Goal: Information Seeking & Learning: Learn about a topic

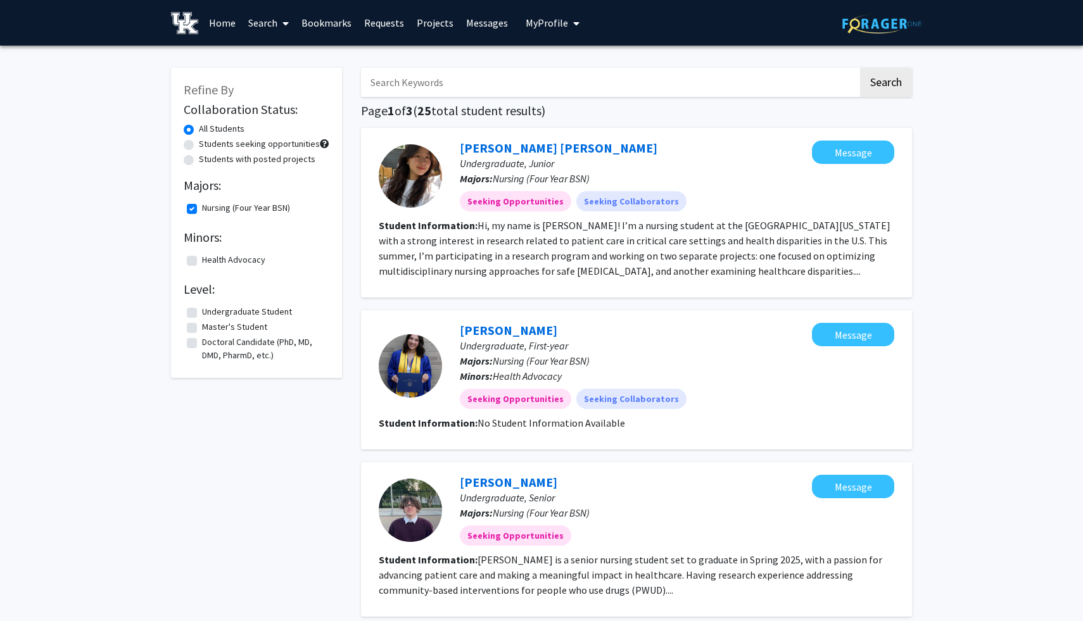
click at [202, 208] on label "Nursing (Four Year BSN)" at bounding box center [246, 207] width 88 height 13
click at [202, 208] on input "Nursing (Four Year BSN)" at bounding box center [206, 205] width 8 height 8
checkbox input "false"
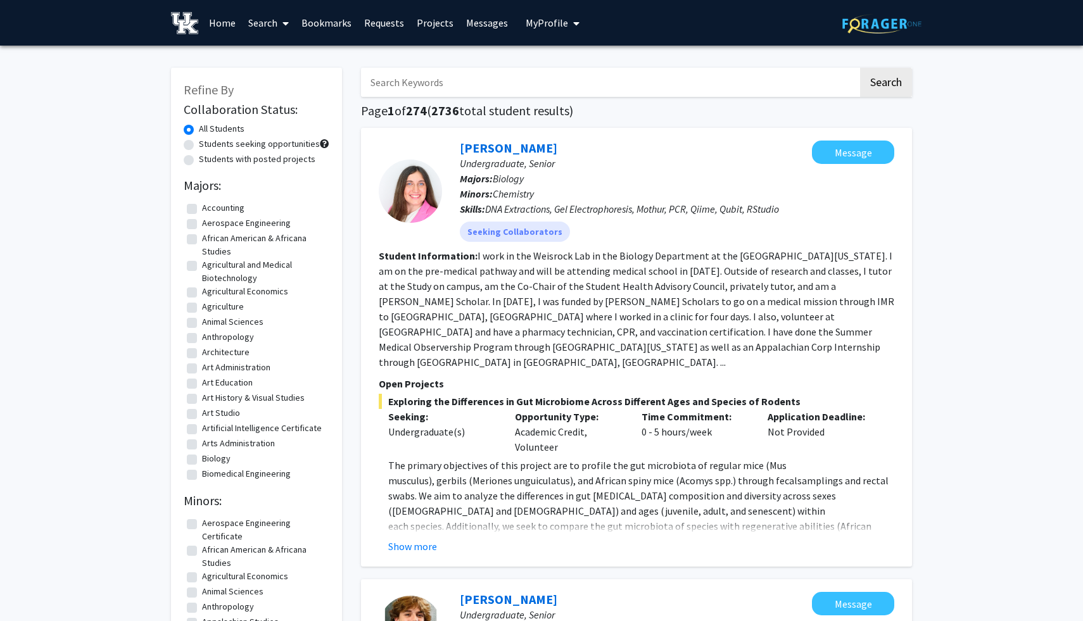
click at [221, 23] on link "Home" at bounding box center [222, 23] width 39 height 44
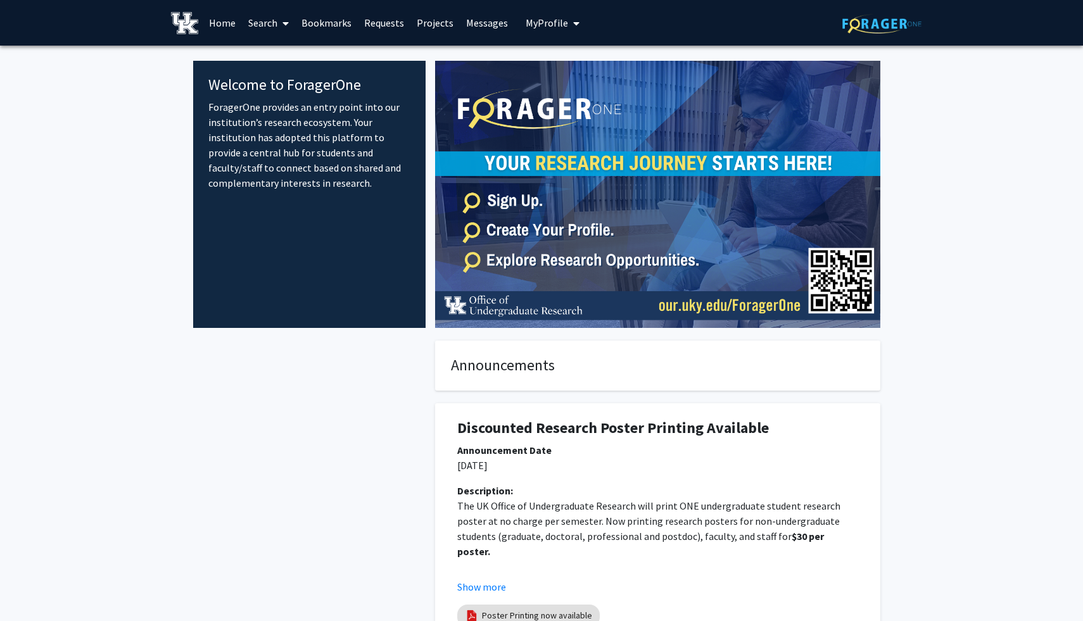
click at [275, 21] on link "Search" at bounding box center [268, 23] width 53 height 44
click at [290, 58] on span "Faculty/Staff" at bounding box center [288, 58] width 93 height 25
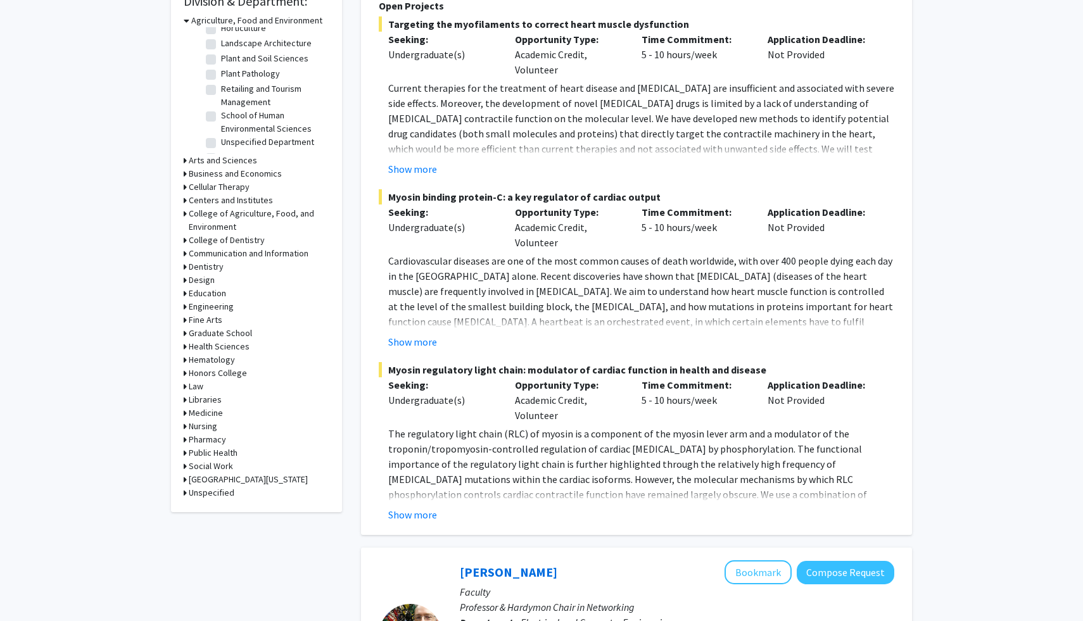
scroll to position [391, 0]
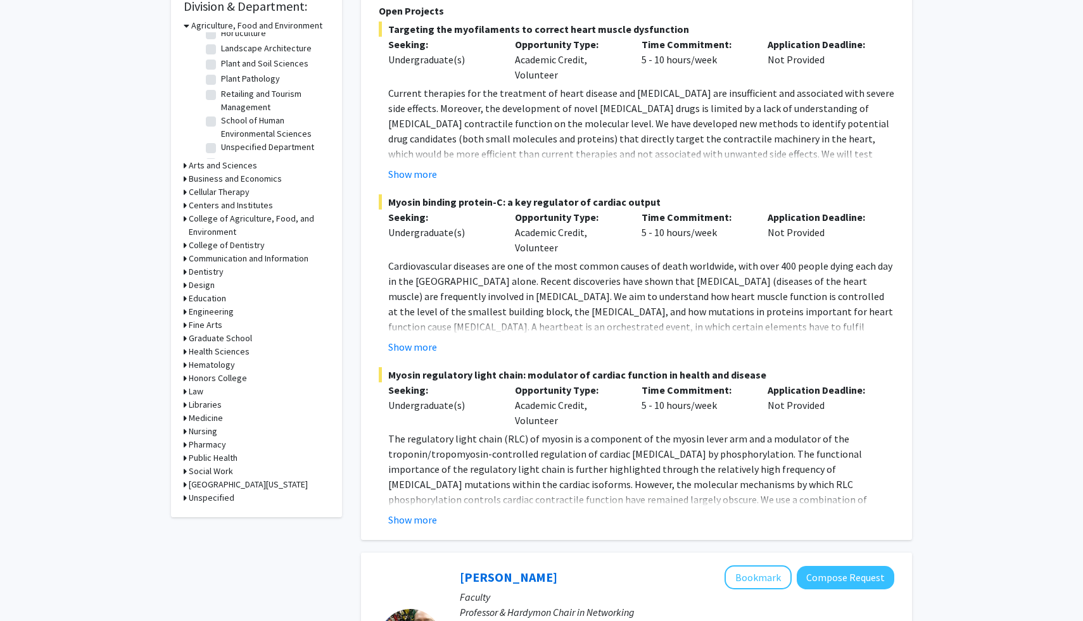
click at [209, 296] on h3 "Education" at bounding box center [207, 298] width 37 height 13
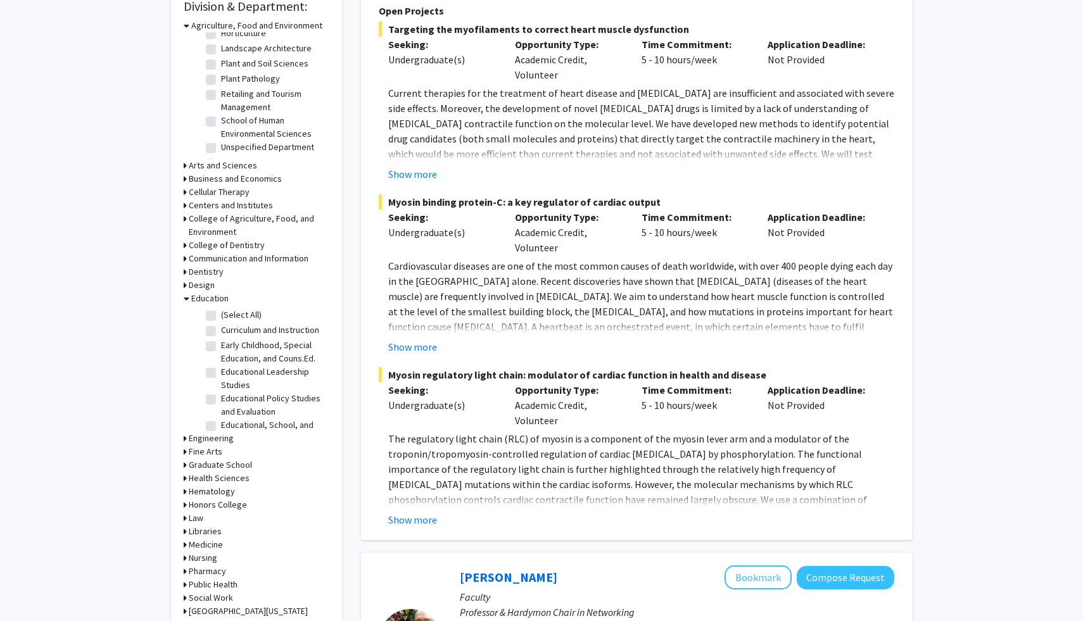
click at [221, 317] on label "(Select All)" at bounding box center [241, 314] width 41 height 13
click at [221, 317] on input "(Select All)" at bounding box center [225, 312] width 8 height 8
checkbox input "true"
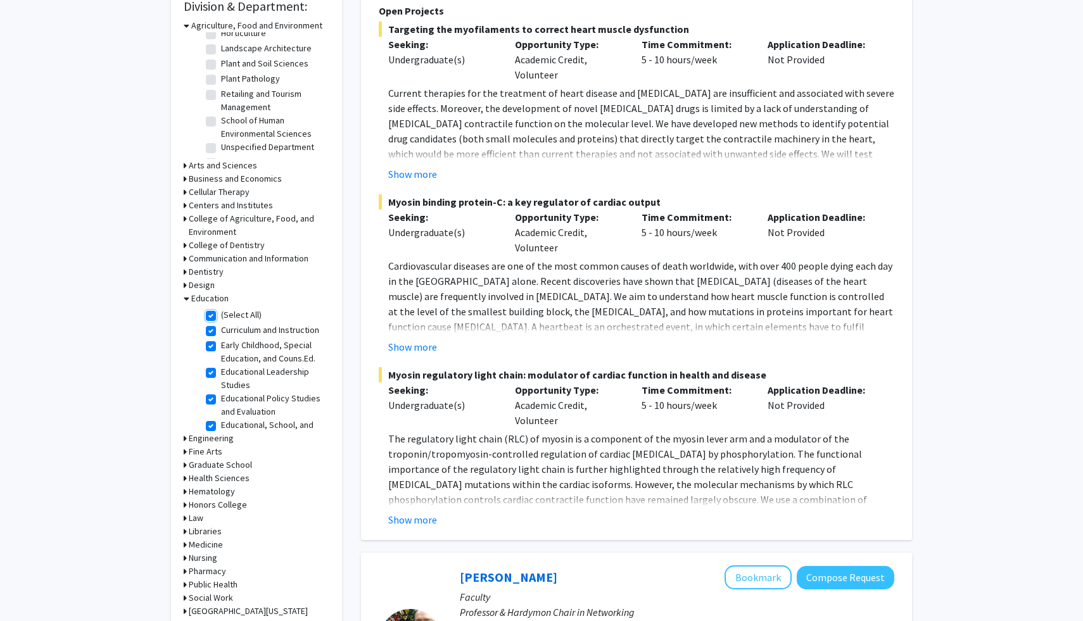
checkbox input "true"
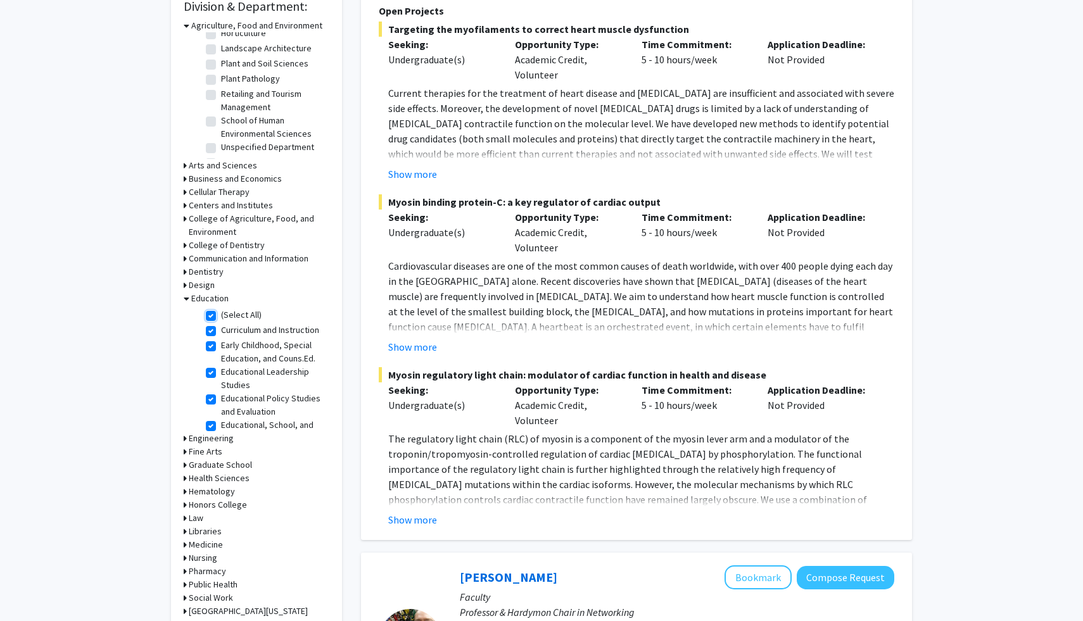
checkbox input "true"
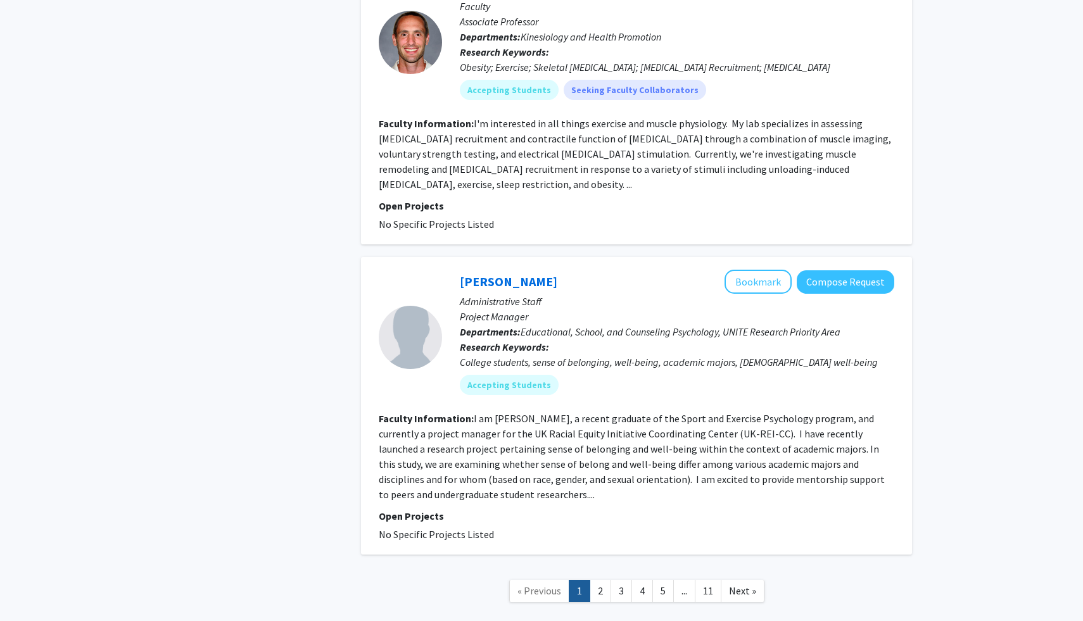
scroll to position [2786, 0]
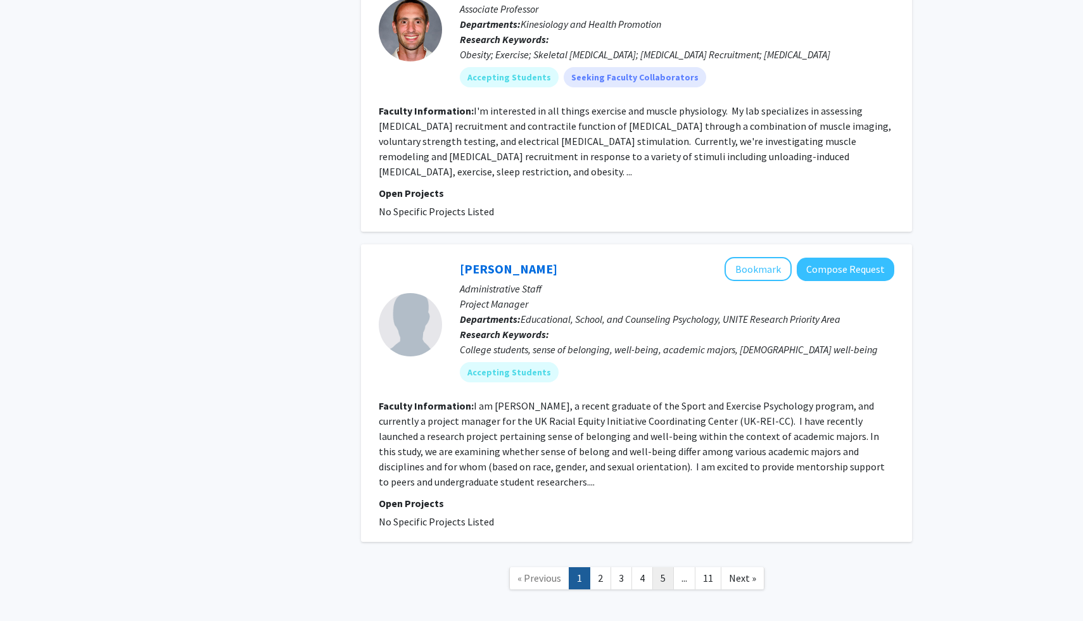
click at [657, 567] on link "5" at bounding box center [663, 578] width 22 height 22
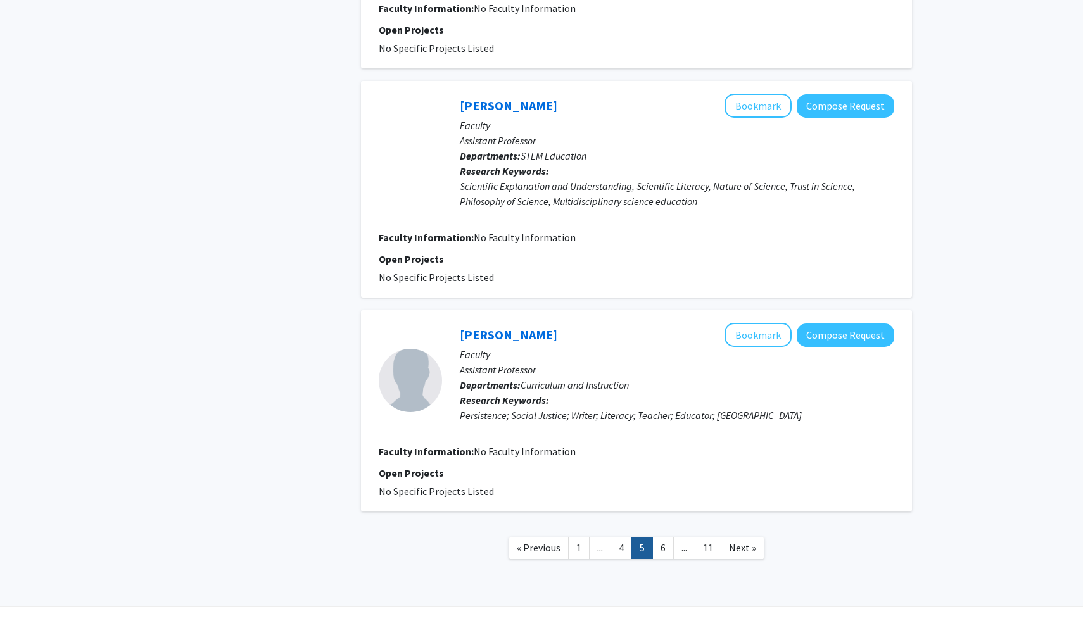
scroll to position [1865, 0]
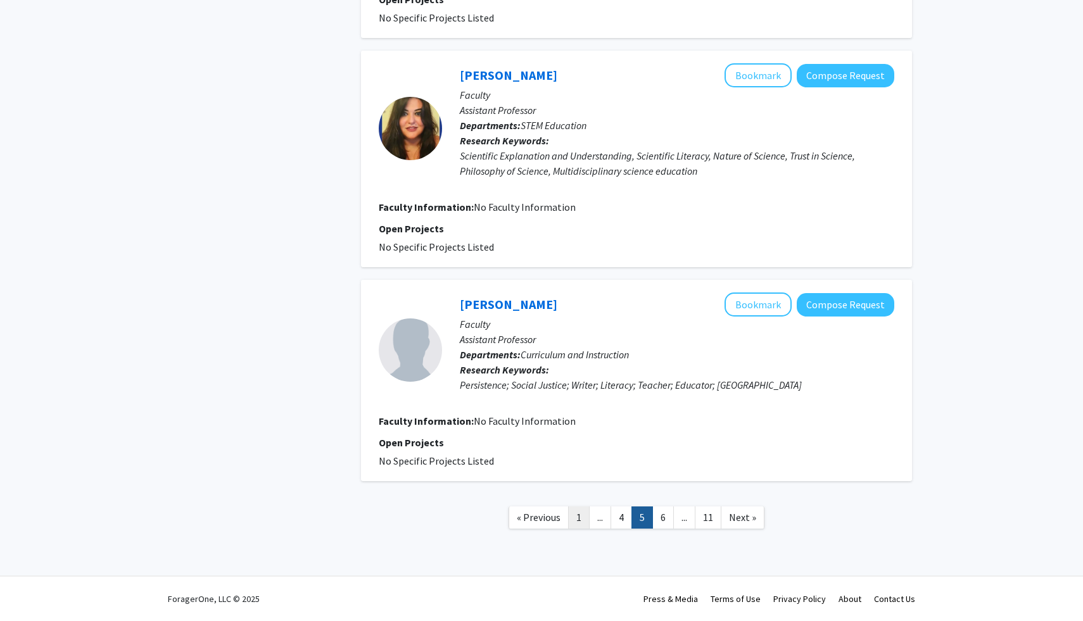
click at [571, 517] on link "1" at bounding box center [579, 518] width 22 height 22
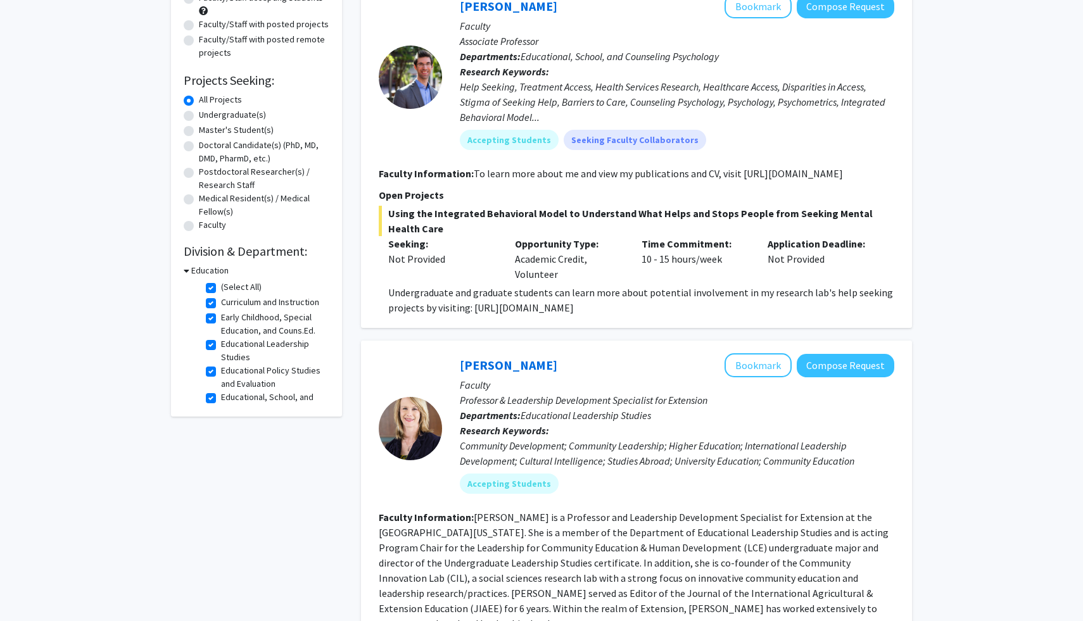
scroll to position [146, 0]
drag, startPoint x: 513, startPoint y: 261, endPoint x: 569, endPoint y: 280, distance: 58.9
click at [569, 280] on div "Opportunity Type: Academic Credit, Volunteer" at bounding box center [568, 260] width 127 height 46
drag, startPoint x: 636, startPoint y: 258, endPoint x: 711, endPoint y: 264, distance: 74.9
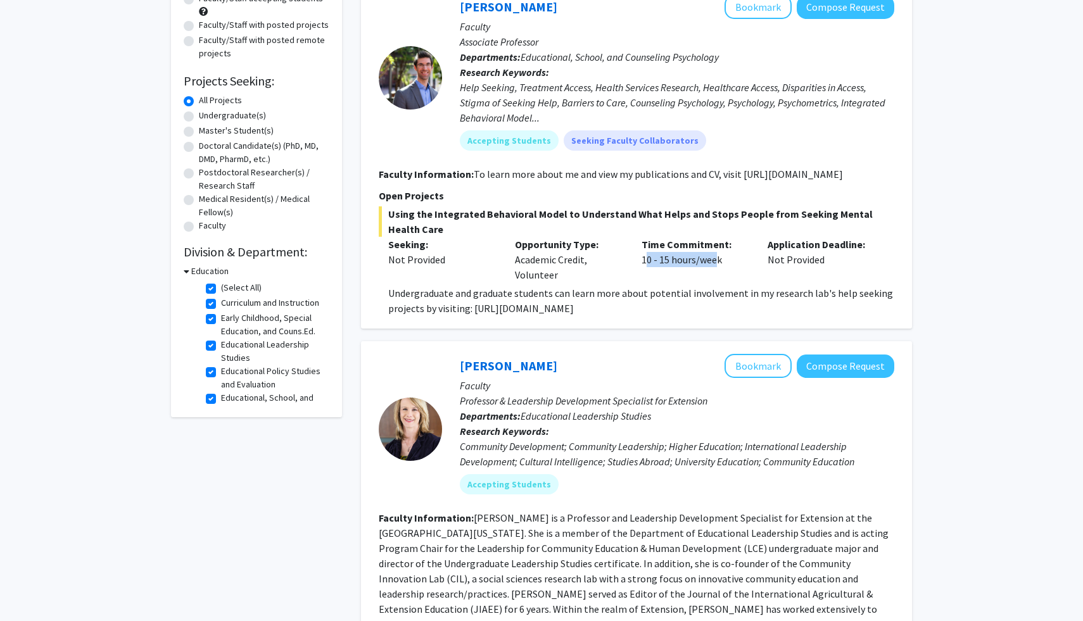
click at [711, 263] on div "Time Commitment: 10 - 15 hours/week" at bounding box center [695, 260] width 127 height 46
click at [675, 329] on div "[PERSON_NAME] Bookmark Compose Request Faculty Associate Professor Departments:…" at bounding box center [636, 155] width 551 height 346
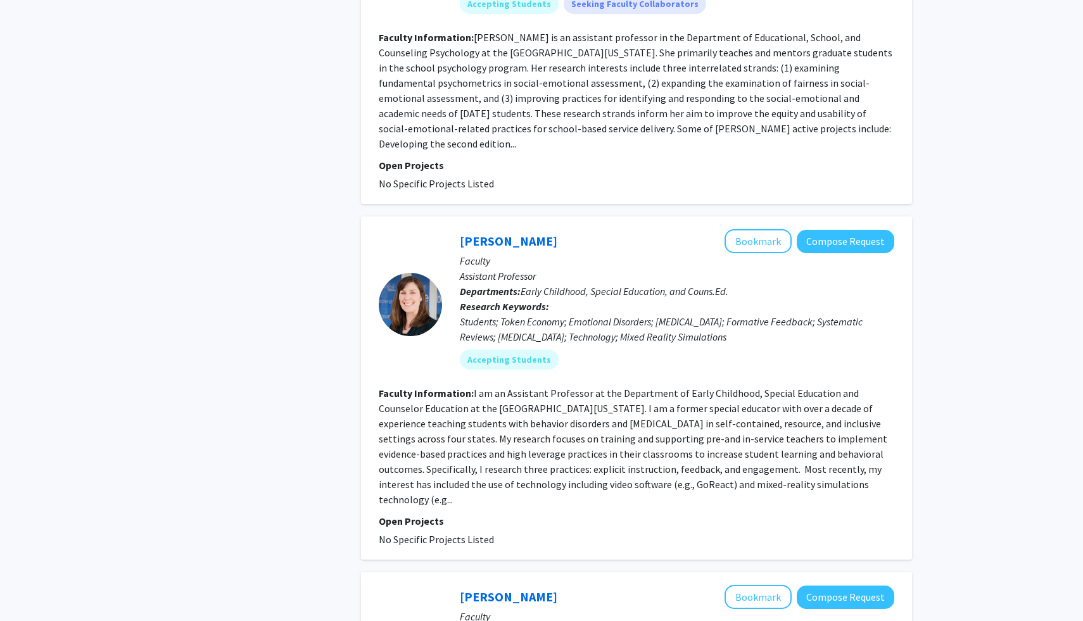
scroll to position [997, 0]
drag, startPoint x: 519, startPoint y: 276, endPoint x: 693, endPoint y: 293, distance: 174.3
click at [693, 293] on div "[PERSON_NAME] Bookmark Compose Request Faculty Assistant Professor Departments:…" at bounding box center [668, 305] width 452 height 150
click at [733, 417] on section "Faculty Information: I am an Assistant Professor at the Department of Early Chi…" at bounding box center [636, 447] width 515 height 122
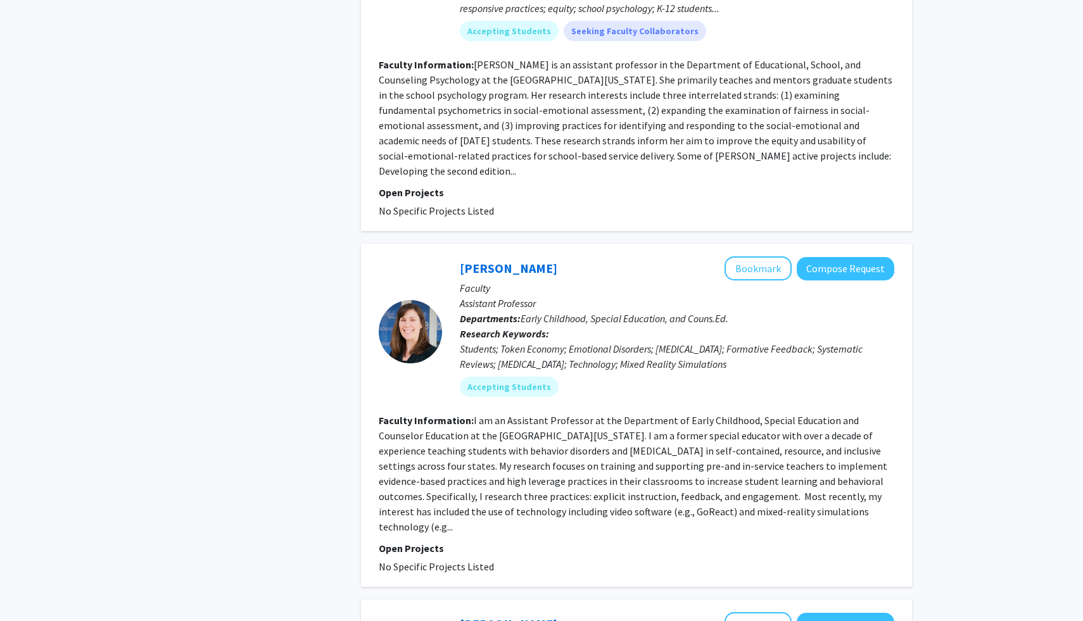
scroll to position [968, 0]
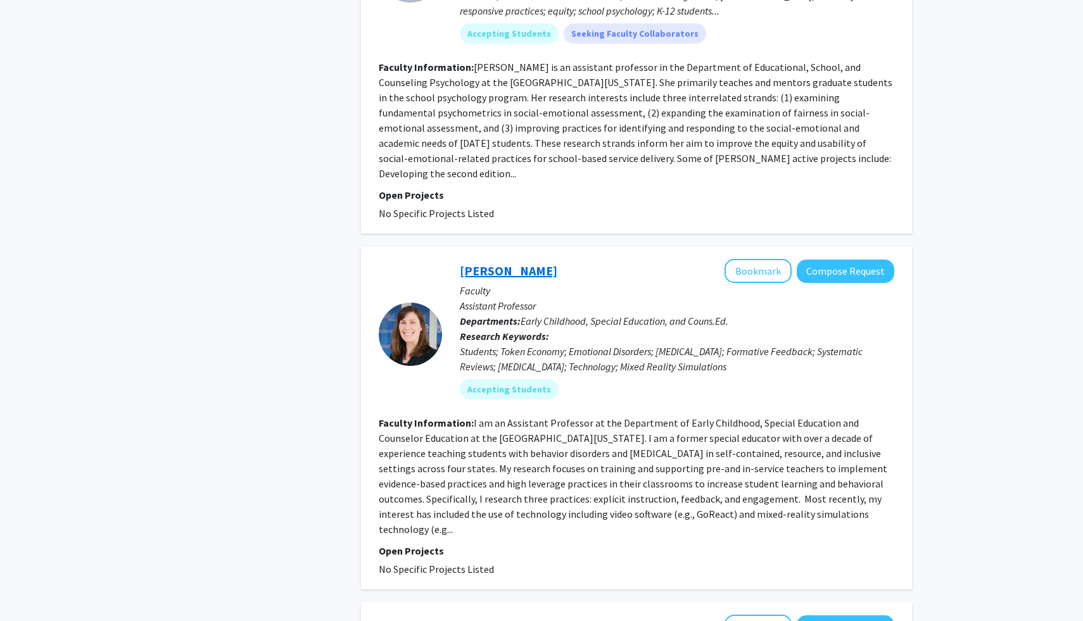
click at [500, 263] on link "[PERSON_NAME]" at bounding box center [509, 271] width 98 height 16
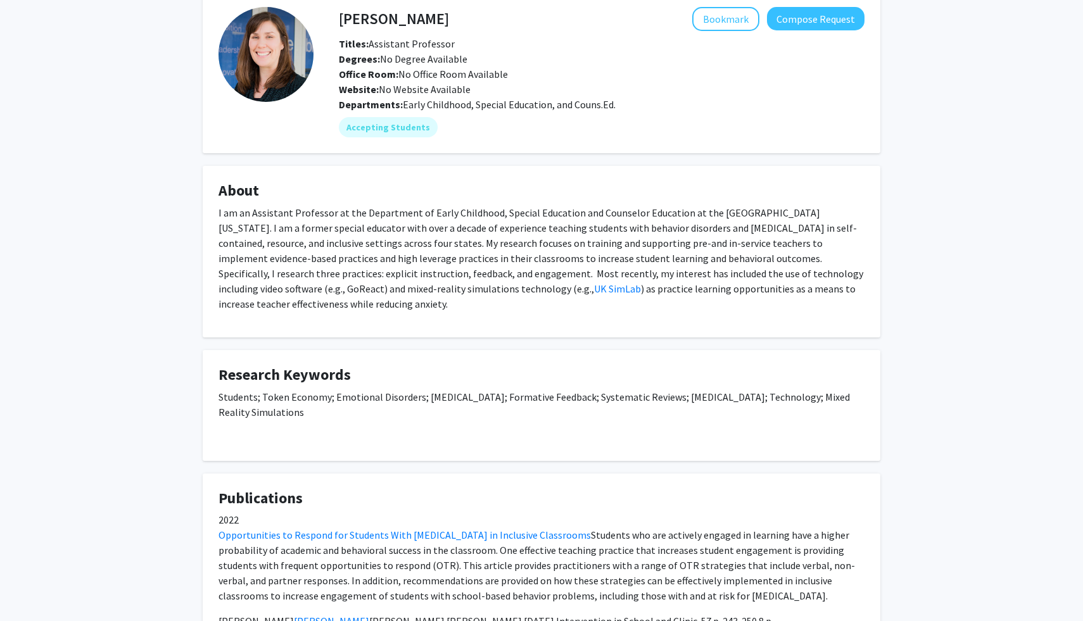
scroll to position [62, 0]
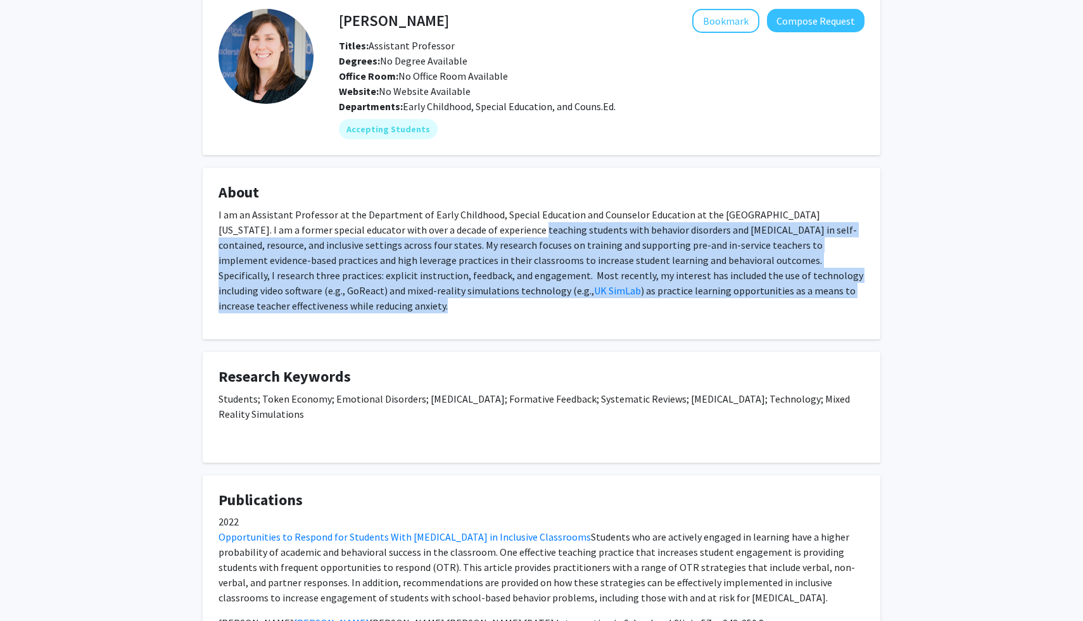
drag, startPoint x: 453, startPoint y: 230, endPoint x: 543, endPoint y: 337, distance: 139.3
click at [555, 338] on fg-card "About I am an Assistant Professor at the Department of Early Childhood, Special…" at bounding box center [542, 254] width 678 height 172
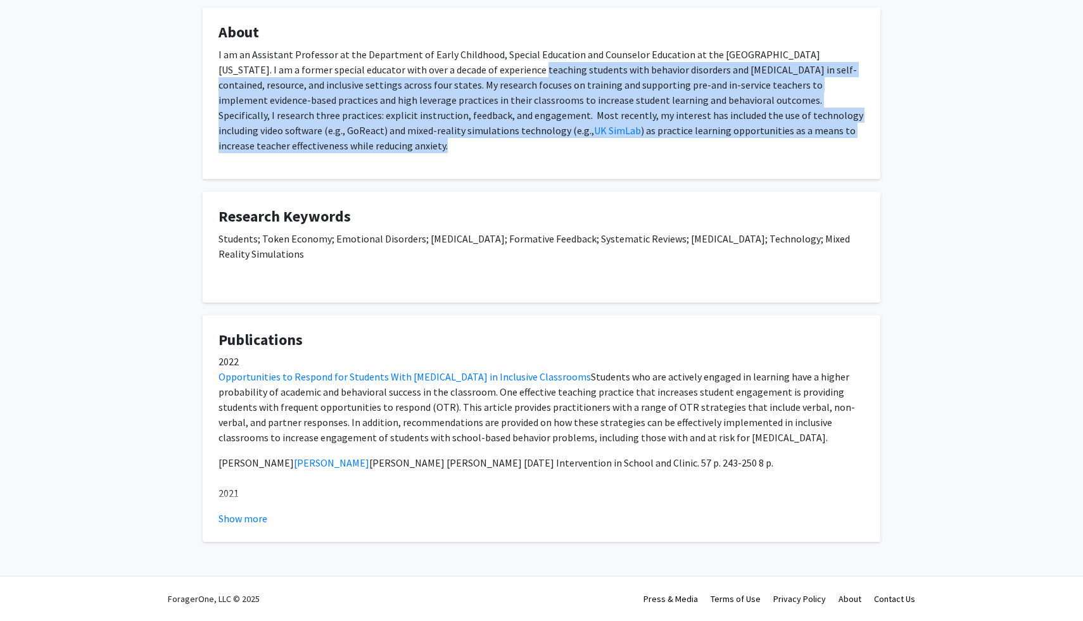
scroll to position [0, 0]
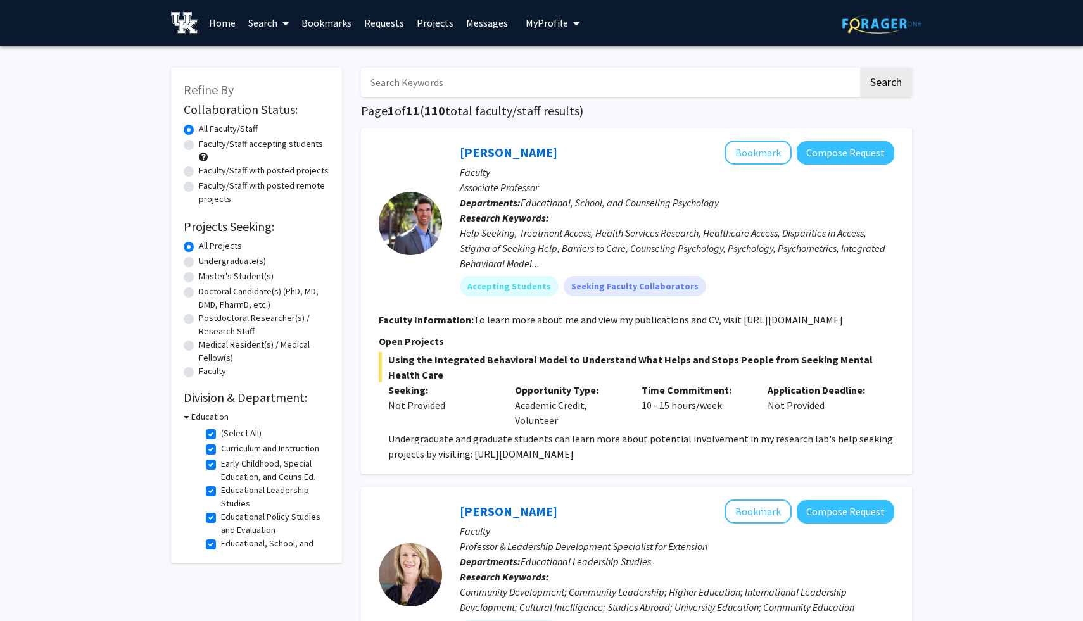
drag, startPoint x: 636, startPoint y: 402, endPoint x: 707, endPoint y: 426, distance: 75.5
click at [707, 426] on div "Time Commitment: 10 - 15 hours/week" at bounding box center [695, 405] width 127 height 46
click at [710, 438] on p "Undergraduate and graduate students can learn more about potential involvement …" at bounding box center [641, 446] width 506 height 30
